Goal: Task Accomplishment & Management: Use online tool/utility

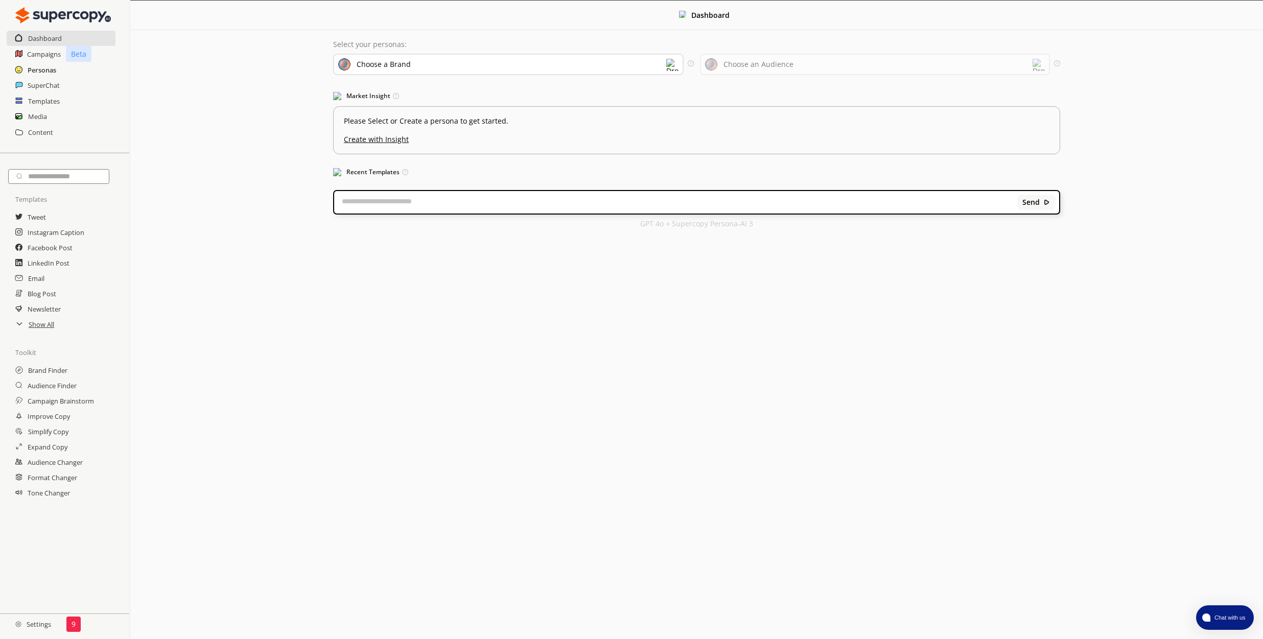
click at [45, 74] on h2 "Personas" at bounding box center [42, 69] width 29 height 15
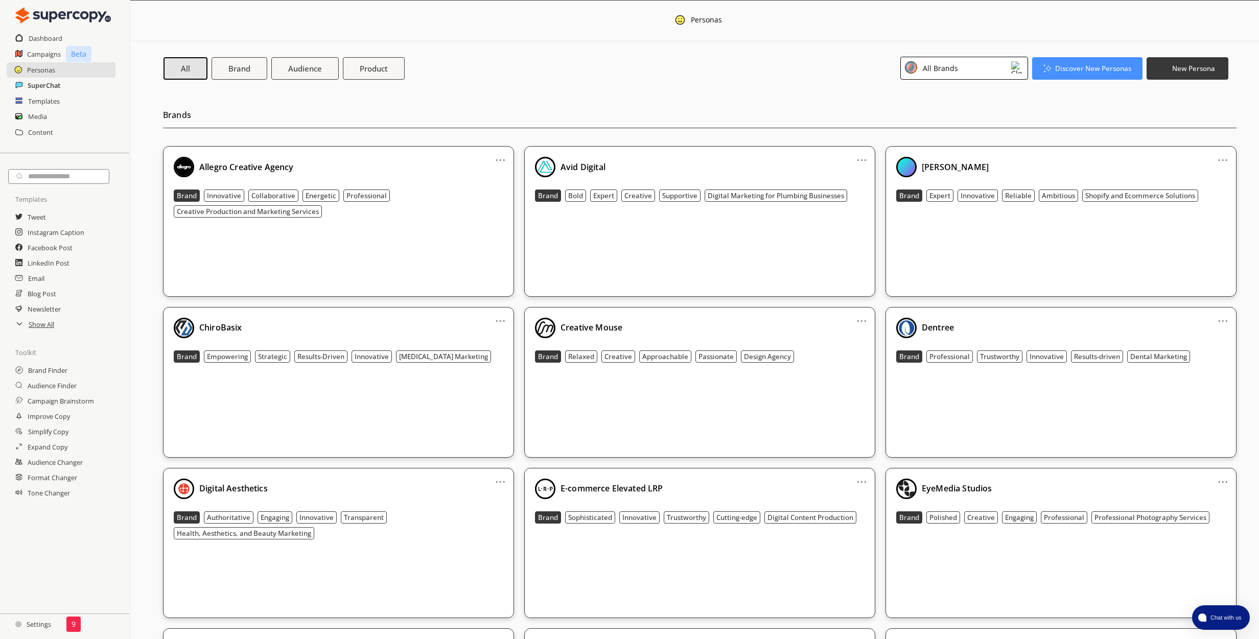
click at [47, 85] on h2 "SuperChat" at bounding box center [44, 85] width 33 height 15
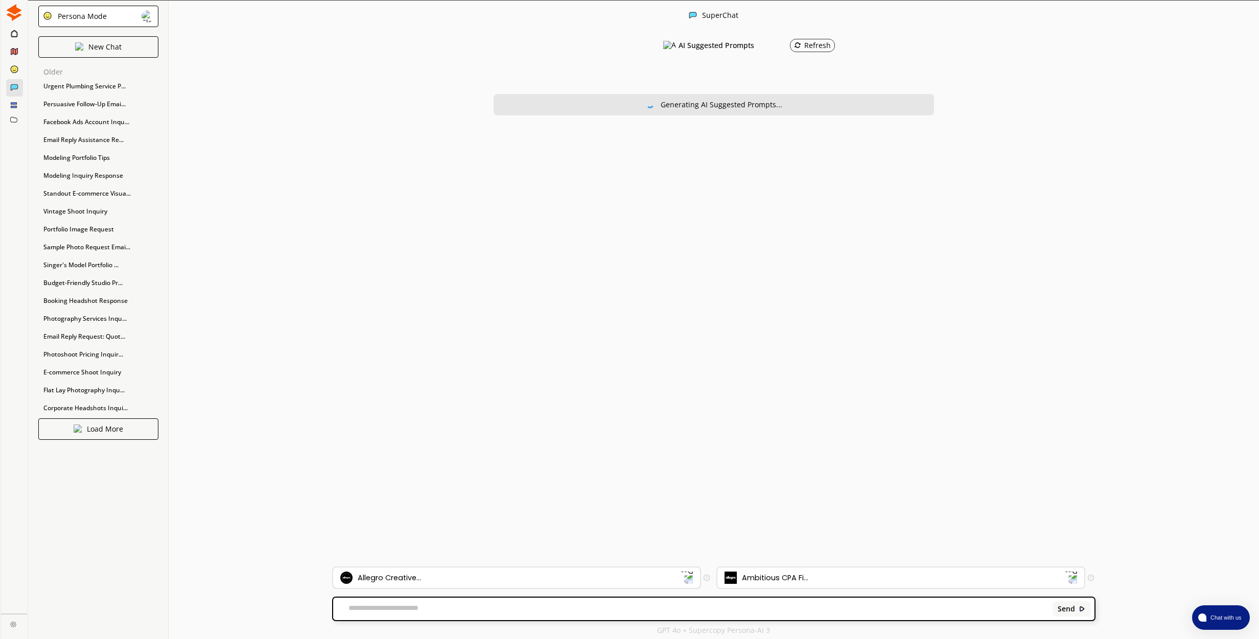
click at [525, 575] on div "Allegro Creative..." at bounding box center [510, 578] width 340 height 12
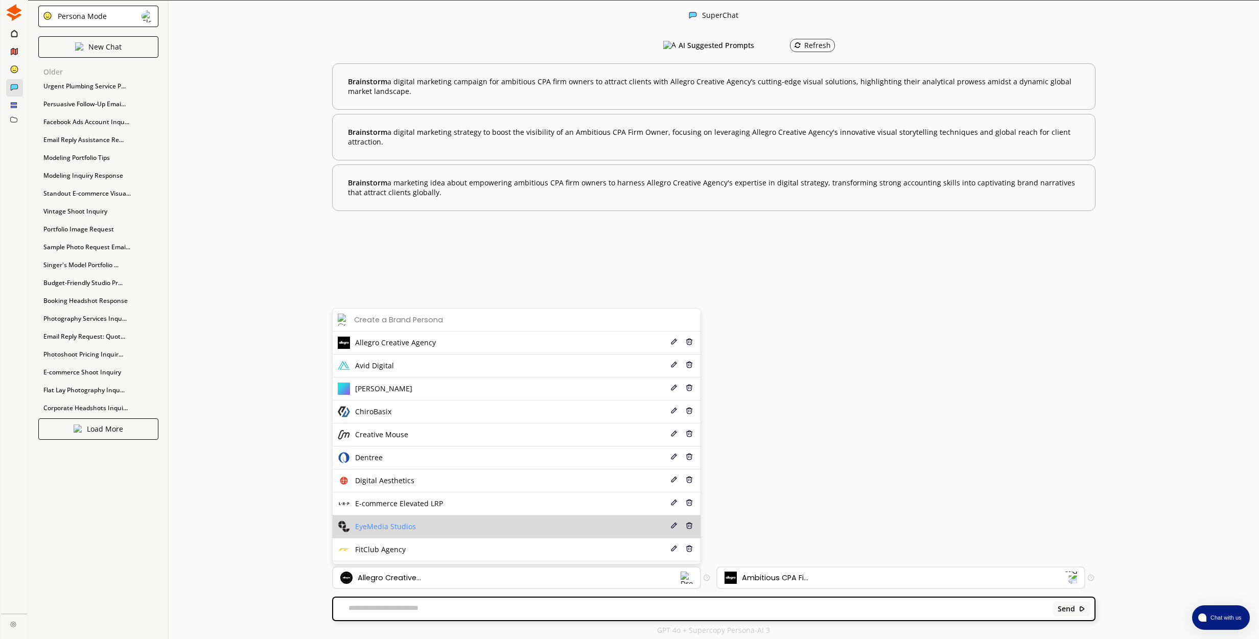
click at [520, 527] on li "EyeMedia Studios Edit Delete" at bounding box center [517, 526] width 368 height 23
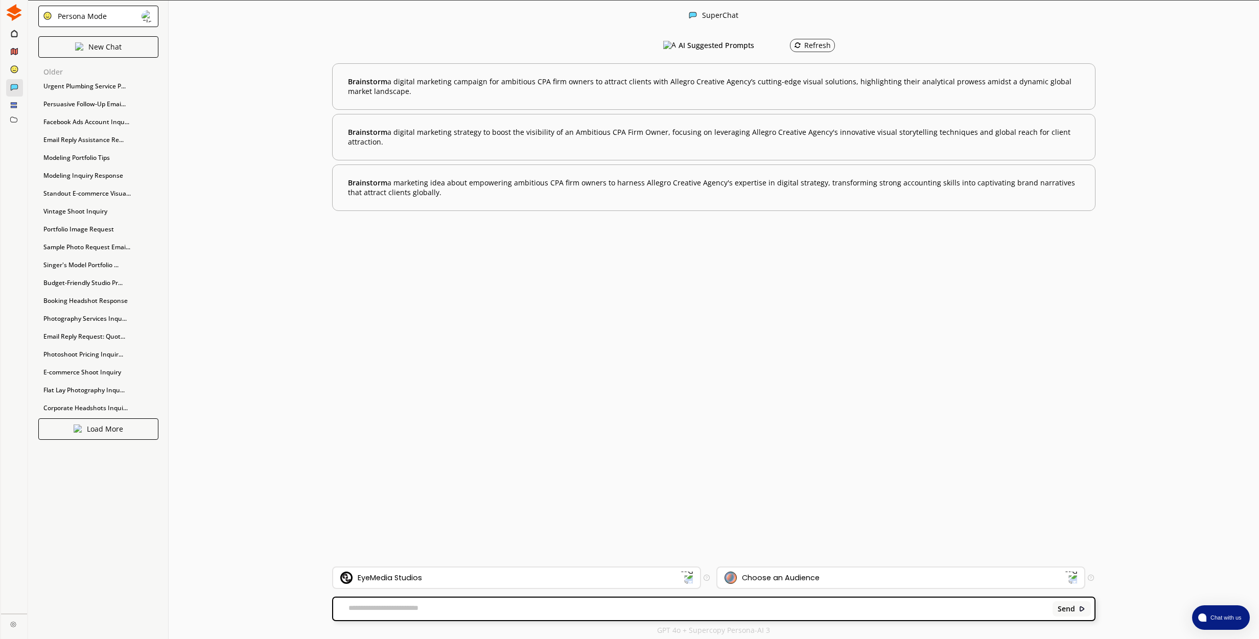
click at [825, 579] on div "Choose an Audience" at bounding box center [894, 578] width 340 height 12
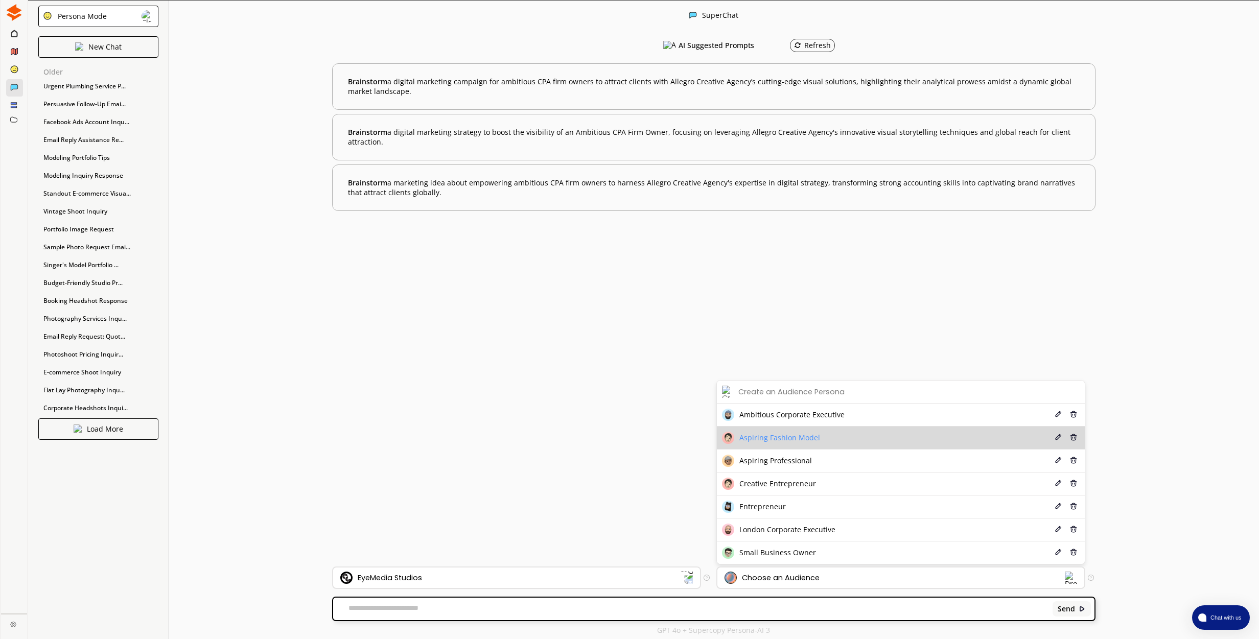
click at [796, 447] on li "Aspiring Fashion Model Edit Delete" at bounding box center [901, 438] width 368 height 23
click at [787, 439] on span "Aspiring Fashion Model" at bounding box center [779, 438] width 81 height 8
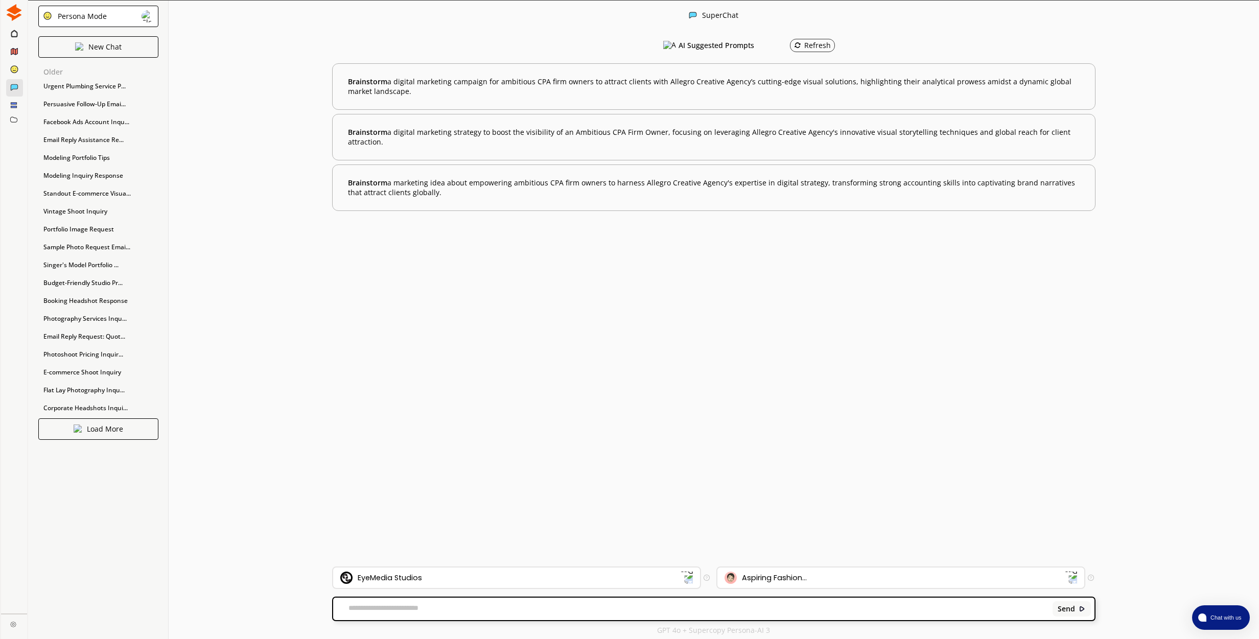
click at [450, 607] on textarea at bounding box center [691, 609] width 716 height 10
paste textarea "**********"
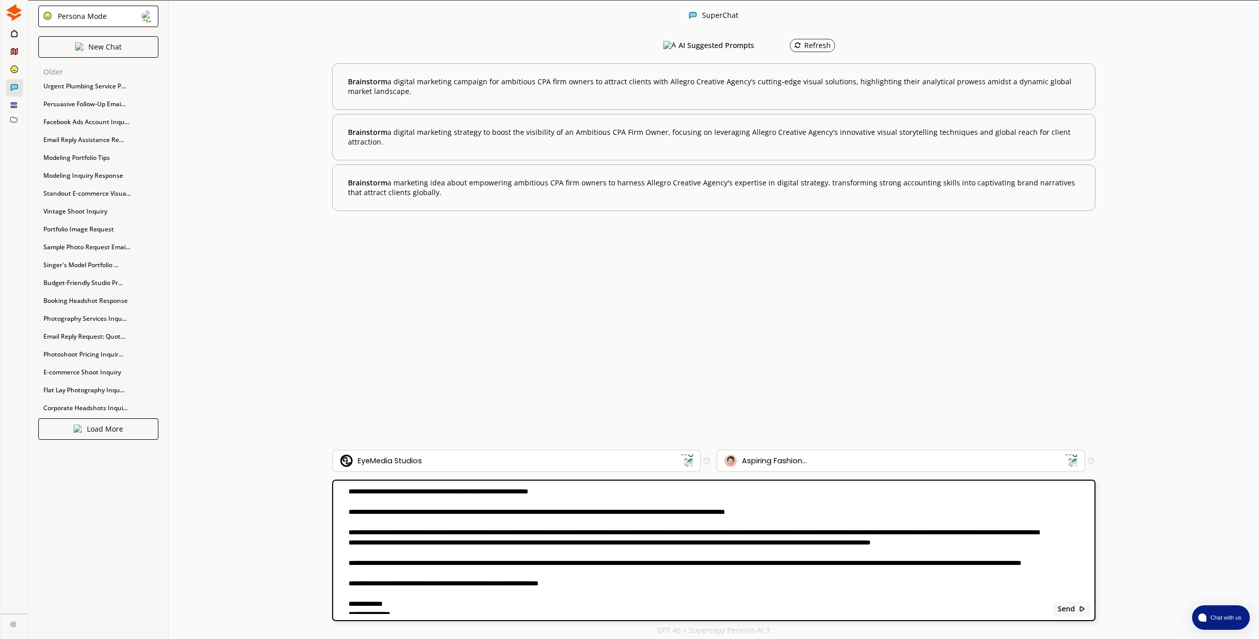
scroll to position [36, 0]
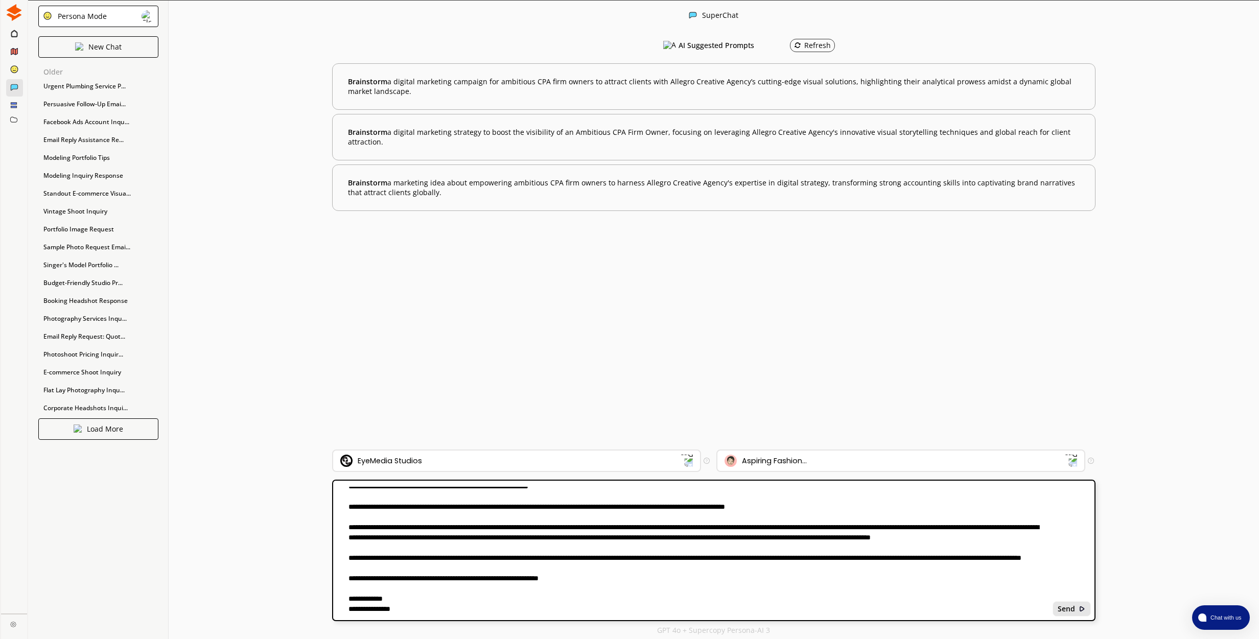
type textarea "**********"
click at [1072, 609] on b "Send" at bounding box center [1066, 609] width 17 height 8
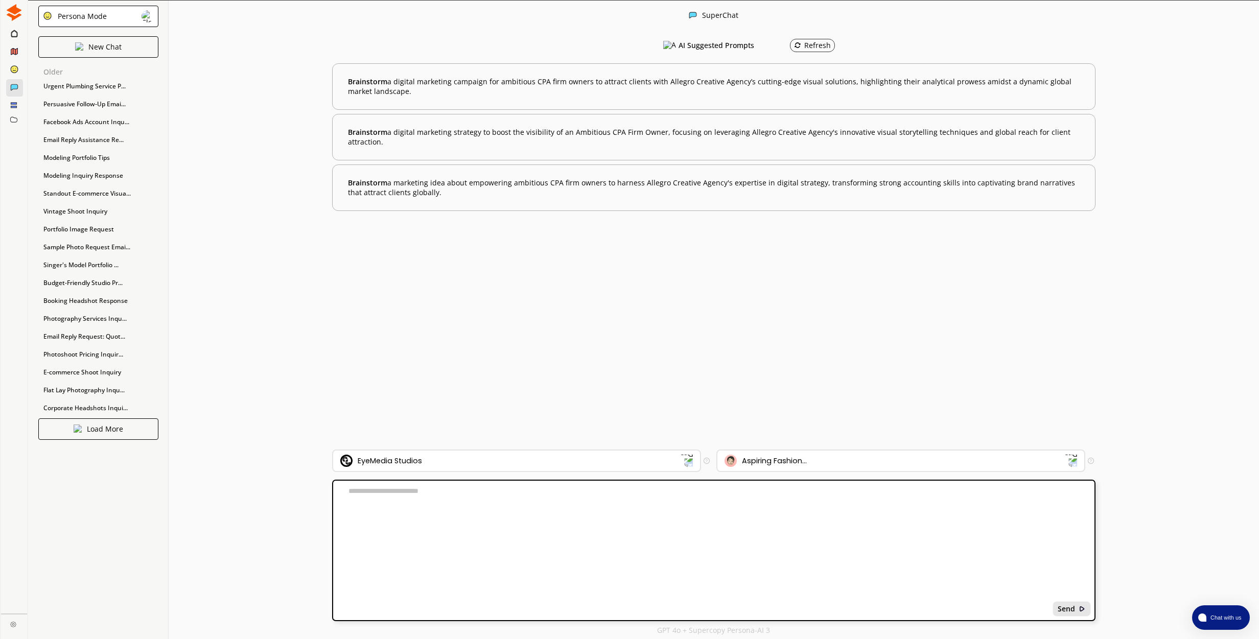
scroll to position [1, 0]
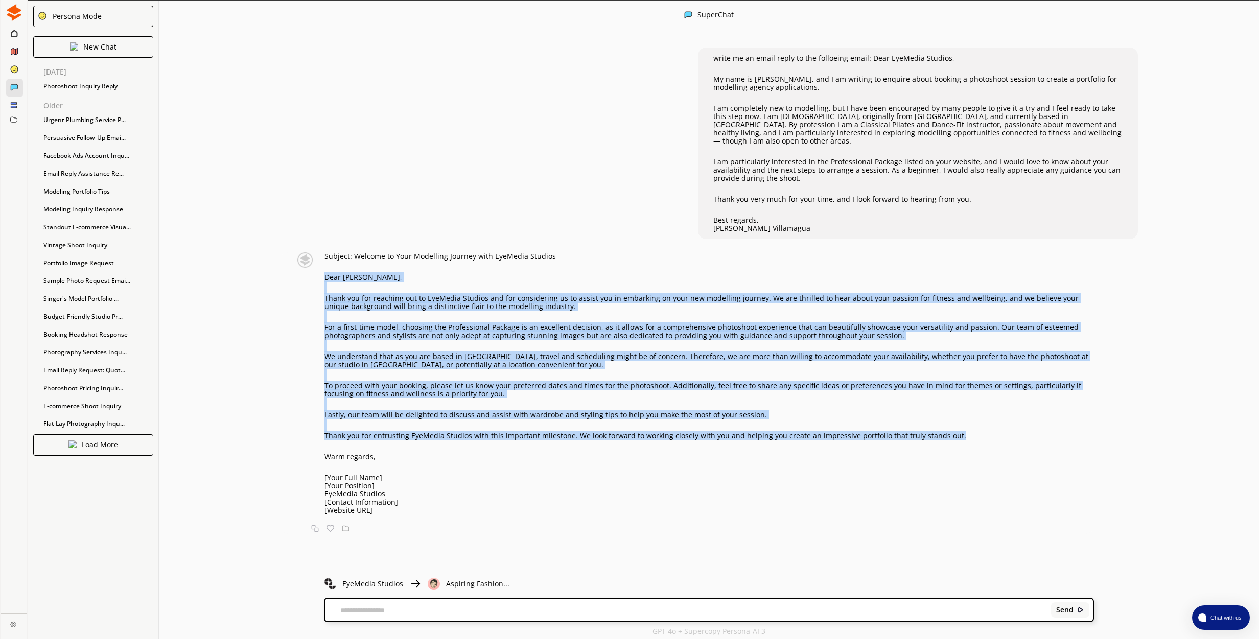
drag, startPoint x: 964, startPoint y: 430, endPoint x: 326, endPoint y: 268, distance: 658.5
click at [325, 268] on div "Subject: Welcome to Your Modelling Journey with EyeMedia Studios Dear [PERSON_N…" at bounding box center [692, 383] width 804 height 262
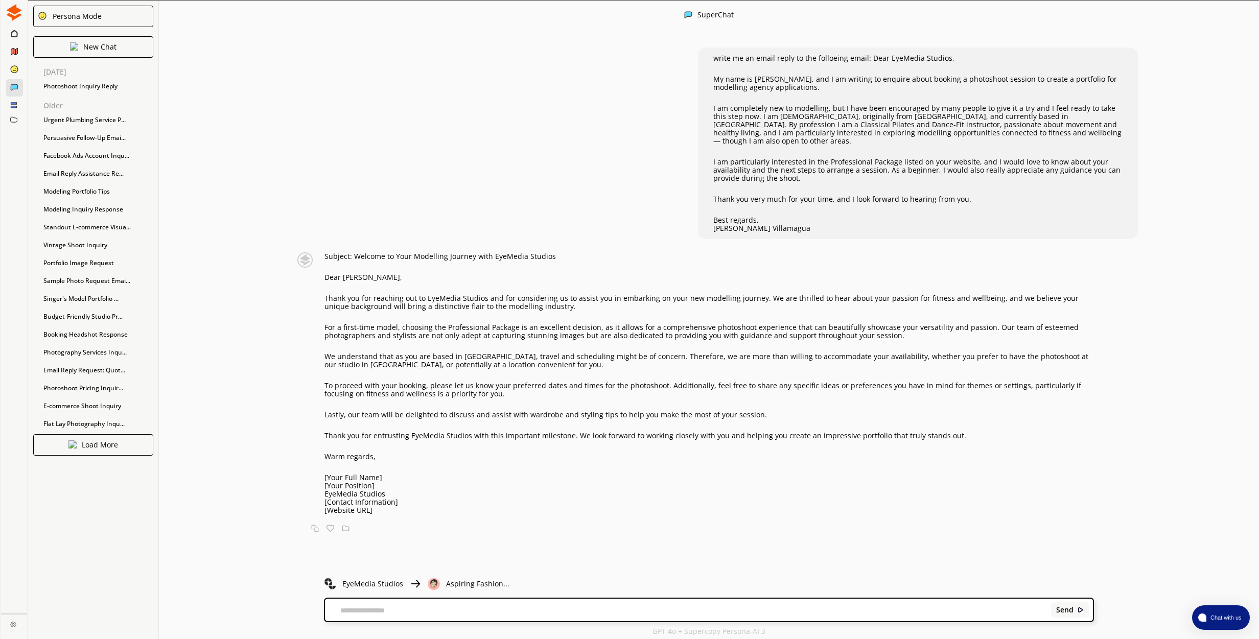
drag, startPoint x: 329, startPoint y: 268, endPoint x: 924, endPoint y: 479, distance: 631.2
click at [924, 482] on p "[Your Position]" at bounding box center [708, 486] width 769 height 8
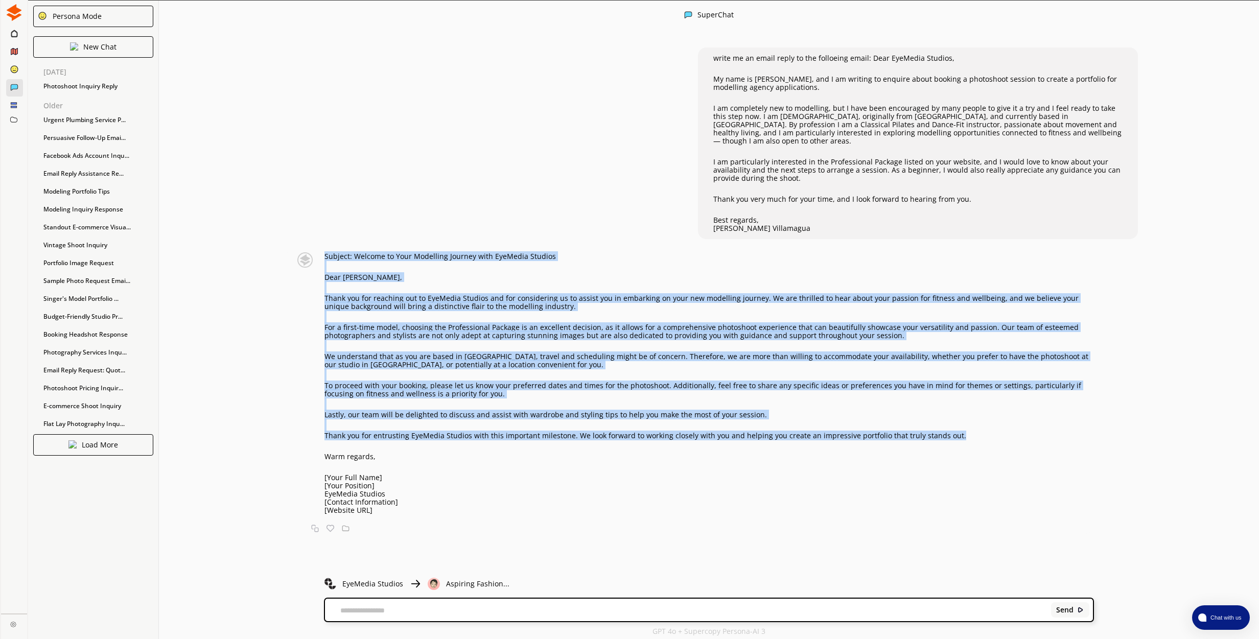
drag, startPoint x: 974, startPoint y: 427, endPoint x: 330, endPoint y: 243, distance: 670.0
click at [325, 242] on div "write me an email reply to the folloeing email: Dear EyeMedia Studios, My name …" at bounding box center [709, 302] width 1100 height 531
copy div "Subject: Welcome to Your Modelling Journey with EyeMedia Studios Dear [PERSON_N…"
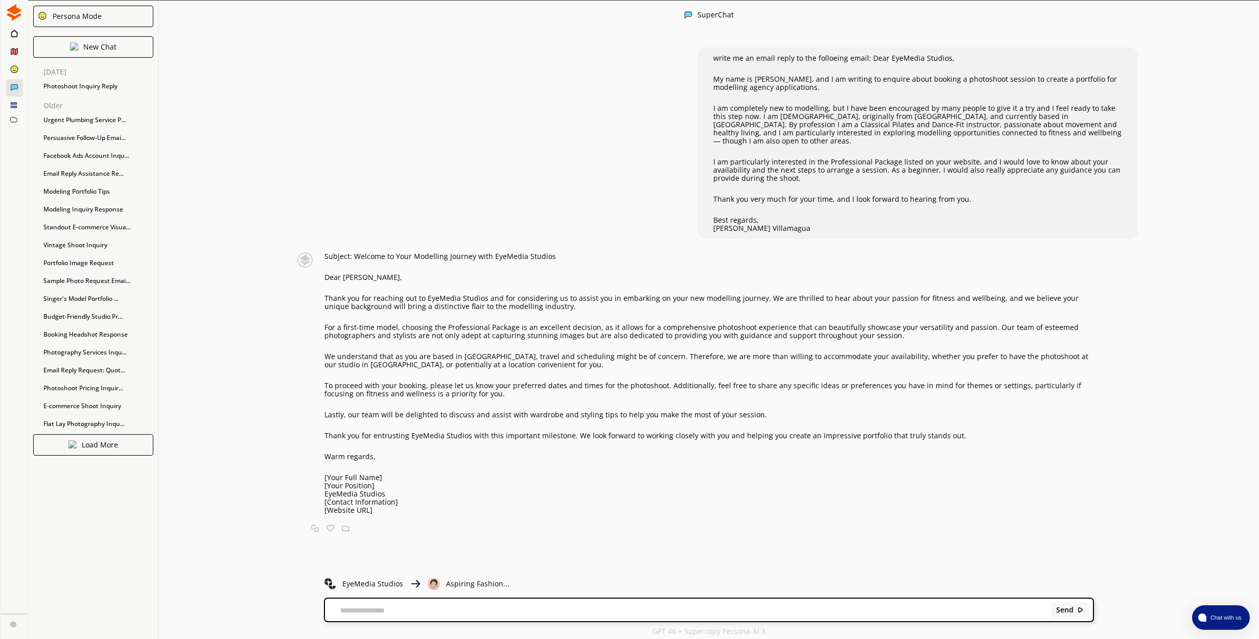
click at [705, 26] on div "SuperChat" at bounding box center [709, 16] width 1100 height 30
